Goal: Task Accomplishment & Management: Manage account settings

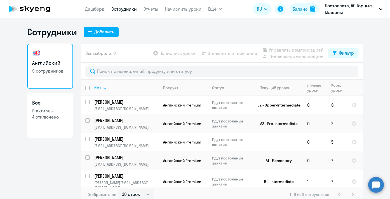
select select "30"
click at [89, 120] on input "select row 37623935" at bounding box center [90, 123] width 11 height 11
checkbox input "true"
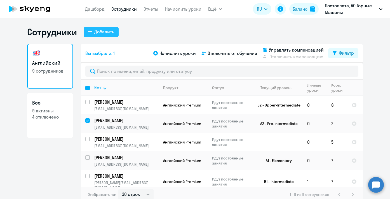
click at [97, 32] on div "Добавить" at bounding box center [104, 31] width 20 height 7
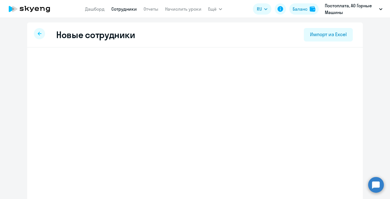
select select "english_adult_not_native_speaker_premium"
select select "7"
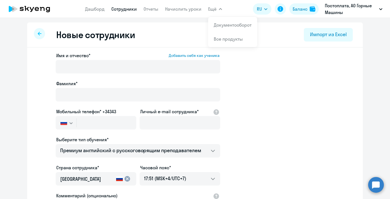
click at [40, 34] on icon at bounding box center [40, 34] width 4 height 4
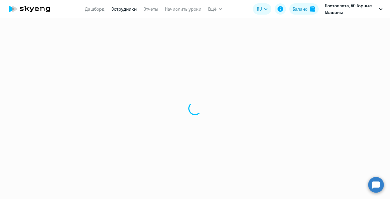
select select "30"
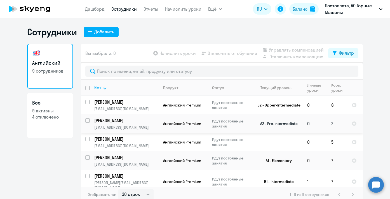
click at [89, 121] on input "select row 37623935" at bounding box center [90, 123] width 11 height 11
checkbox input "true"
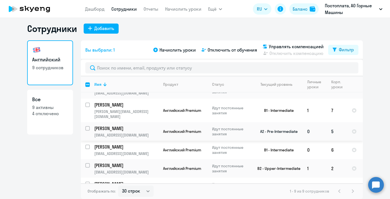
scroll to position [74, 0]
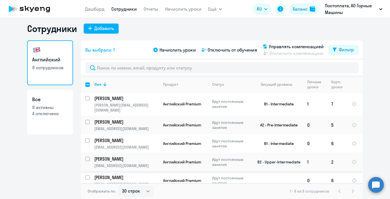
click at [86, 156] on input "select row 24017322" at bounding box center [90, 161] width 11 height 11
checkbox input "true"
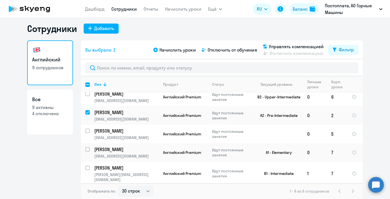
scroll to position [0, 0]
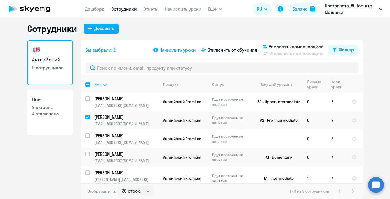
click at [180, 51] on span "Начислить уроки" at bounding box center [178, 49] width 36 height 7
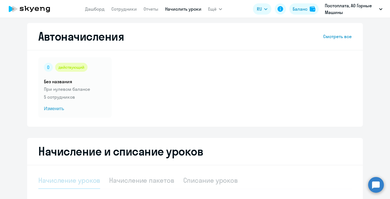
select select "10"
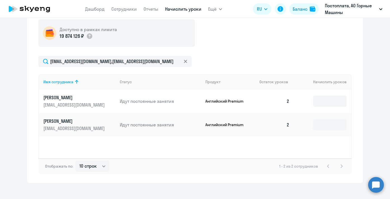
scroll to position [186, 0]
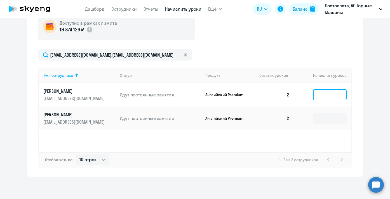
click at [322, 94] on input at bounding box center [330, 94] width 34 height 11
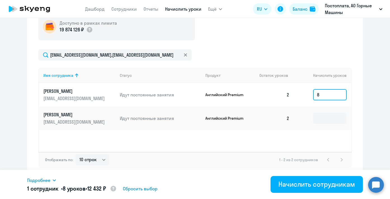
type input "8"
click at [329, 124] on td at bounding box center [322, 118] width 57 height 24
click at [328, 119] on input at bounding box center [330, 117] width 34 height 11
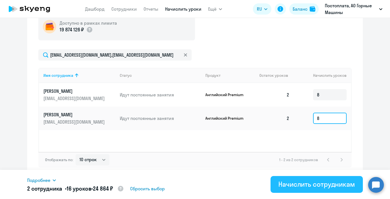
type input "8"
click at [327, 185] on div "Начислить сотрудникам" at bounding box center [316, 183] width 77 height 9
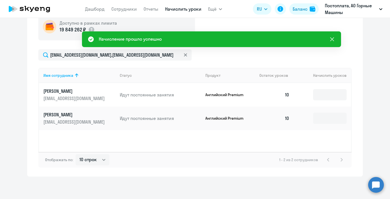
click at [332, 39] on icon at bounding box center [332, 39] width 7 height 7
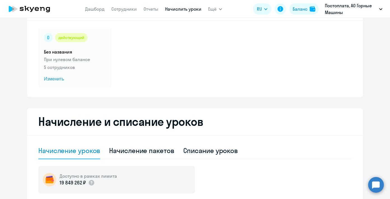
scroll to position [0, 0]
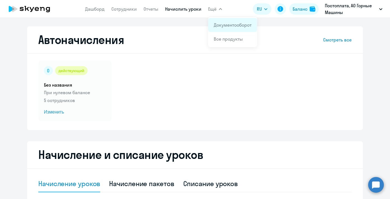
click at [222, 25] on link "Документооборот" at bounding box center [233, 25] width 38 height 6
